Goal: Navigation & Orientation: Find specific page/section

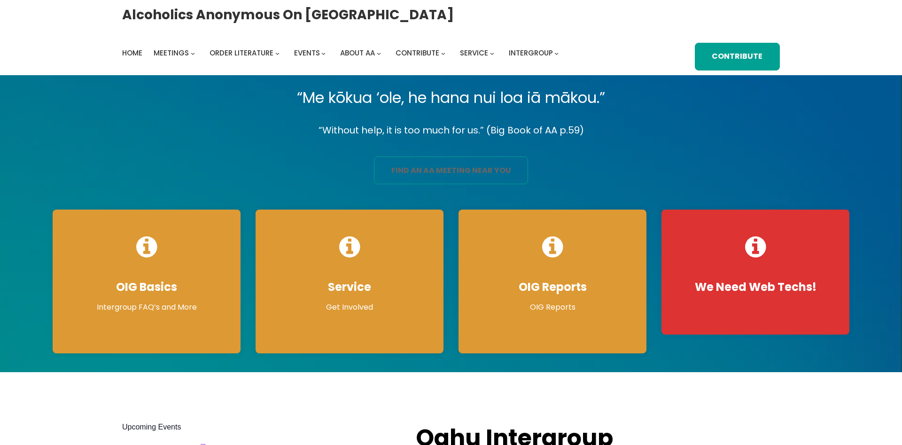
click at [455, 166] on link "find an aa meeting near you" at bounding box center [451, 170] width 154 height 28
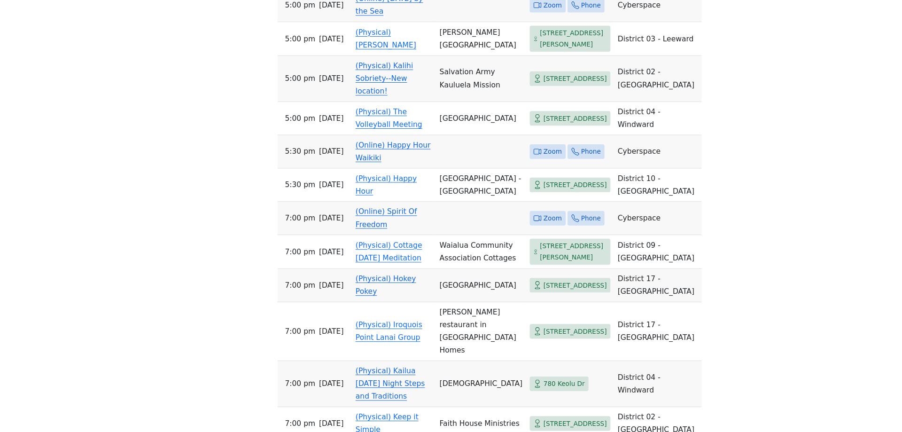
scroll to position [719, 0]
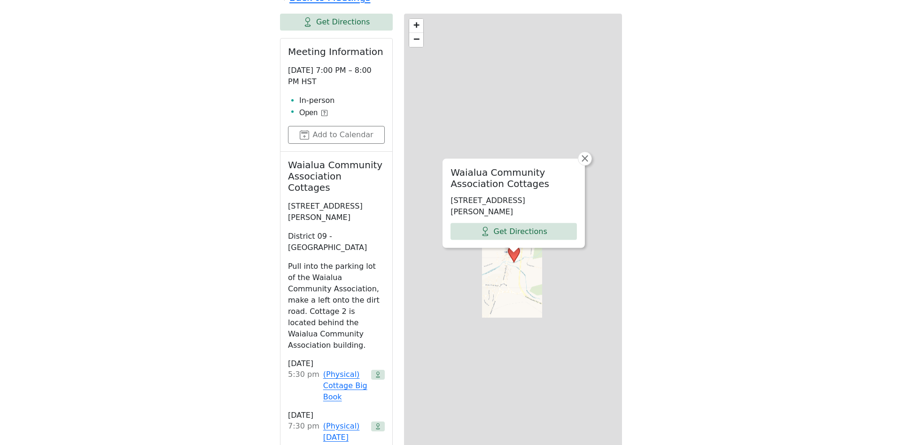
scroll to position [610, 0]
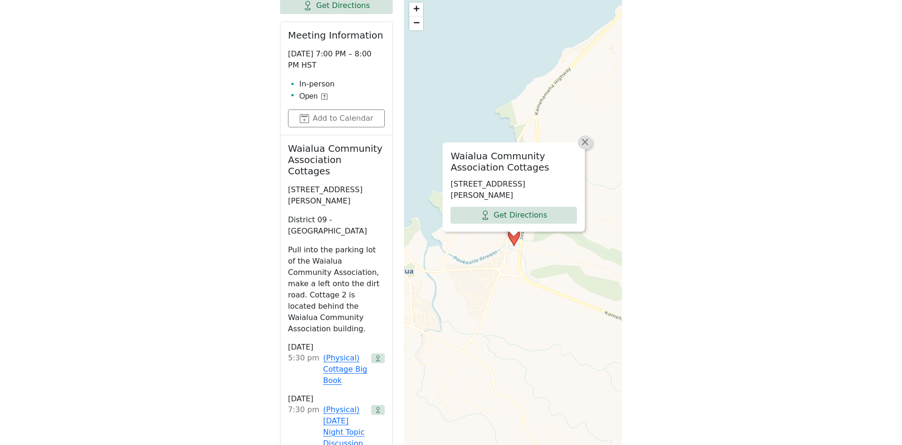
click at [585, 136] on span "×" at bounding box center [584, 141] width 9 height 11
